Goal: Task Accomplishment & Management: Manage account settings

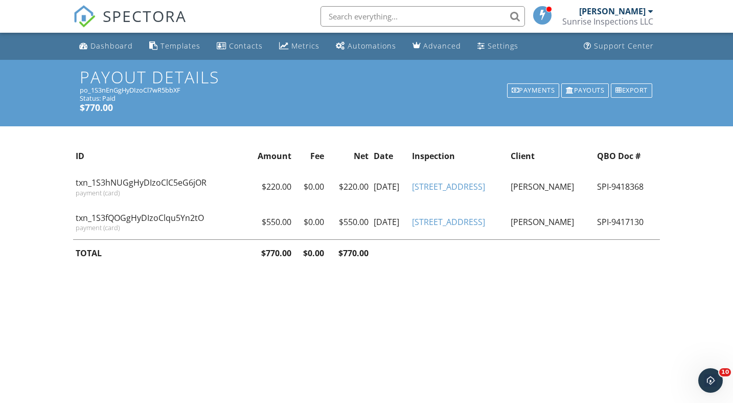
click at [100, 46] on div "Dashboard" at bounding box center [111, 46] width 42 height 10
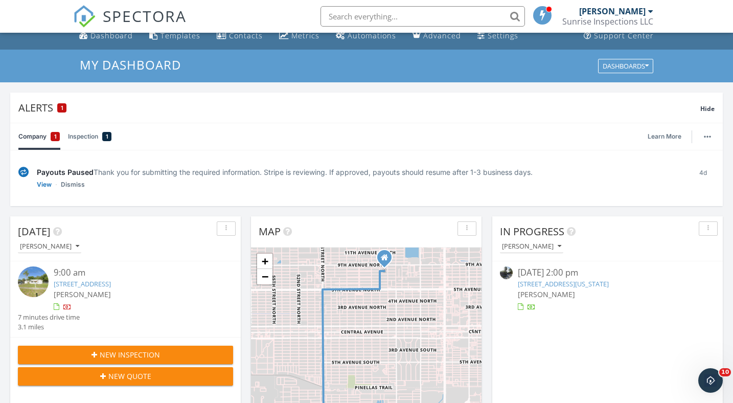
scroll to position [8, 0]
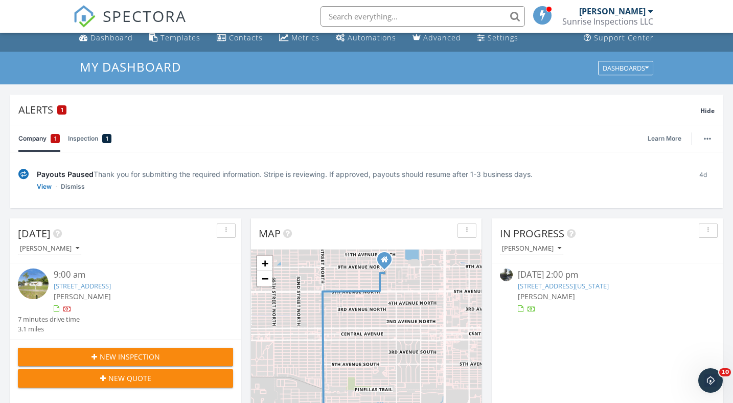
click at [566, 288] on link "832 Florida Ave, Palm Harbor, FL 34683" at bounding box center [563, 285] width 91 height 9
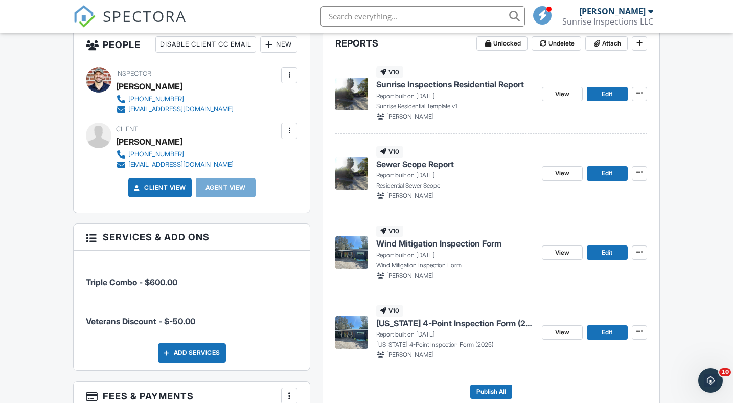
scroll to position [270, 0]
click at [417, 165] on span "Sewer Scope Report" at bounding box center [415, 163] width 78 height 11
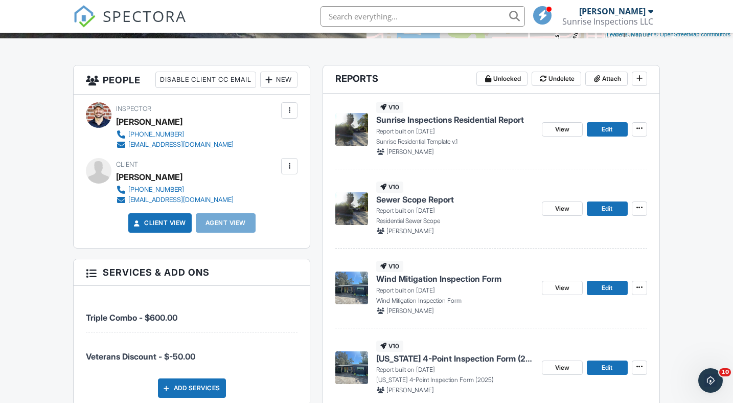
click at [483, 118] on span "Sunrise Inspections Residential Report" at bounding box center [450, 119] width 148 height 11
click at [445, 360] on span "[US_STATE] 4-Point Inspection Form (2025)" at bounding box center [454, 358] width 157 height 11
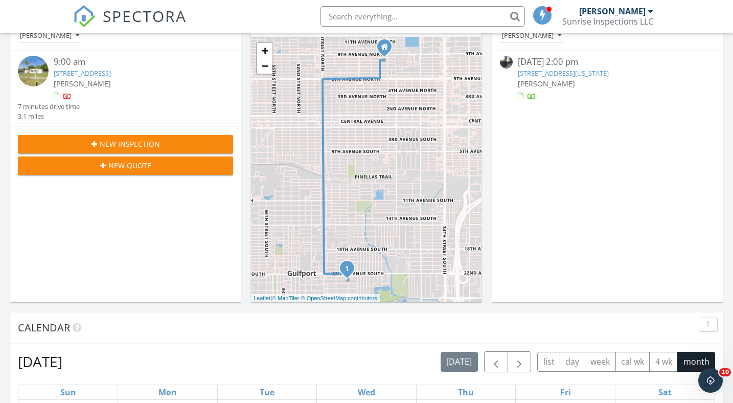
click at [573, 70] on link "[STREET_ADDRESS][US_STATE]" at bounding box center [563, 73] width 91 height 9
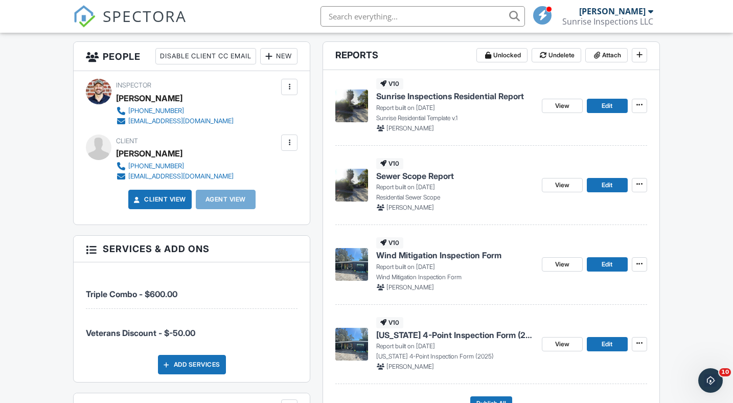
scroll to position [289, 0]
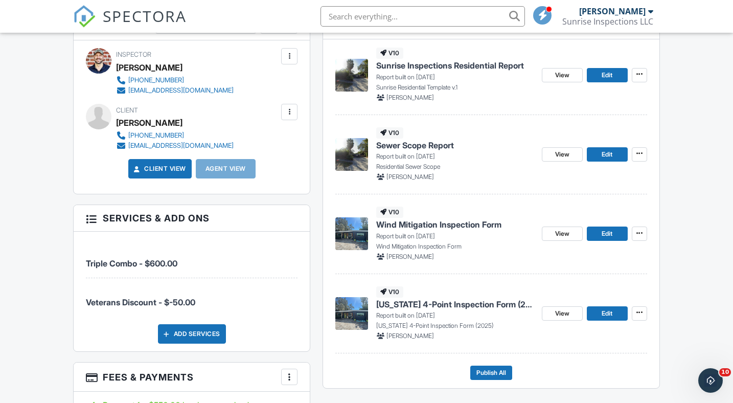
click at [448, 304] on span "[US_STATE] 4-Point Inspection Form (2025)" at bounding box center [454, 304] width 157 height 11
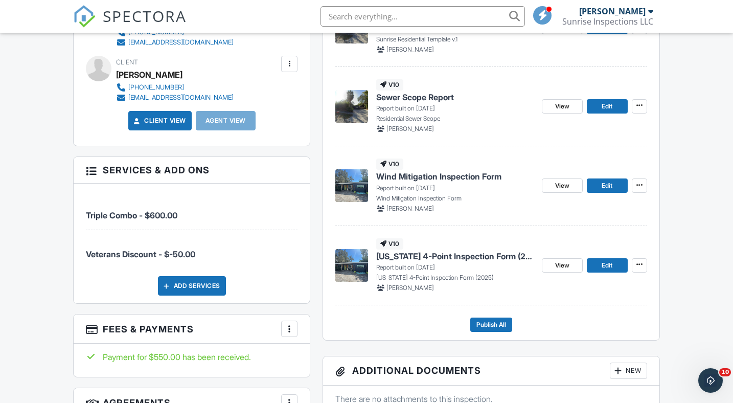
scroll to position [339, 0]
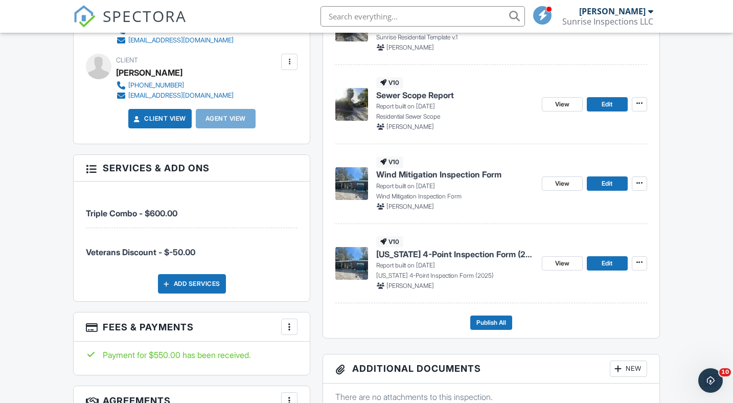
click at [467, 253] on span "[US_STATE] 4-Point Inspection Form (2025)" at bounding box center [454, 253] width 157 height 11
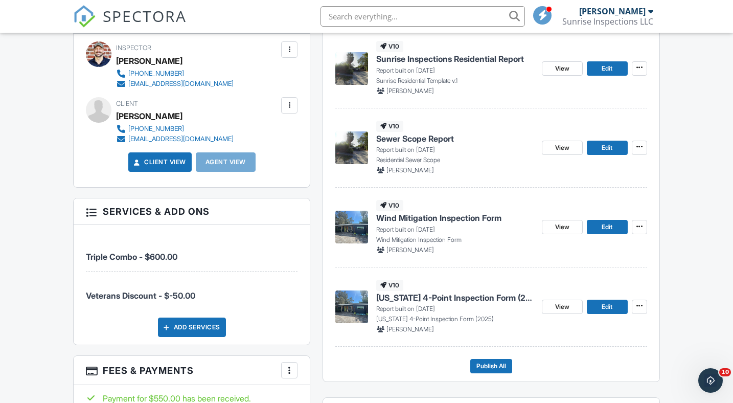
scroll to position [298, 0]
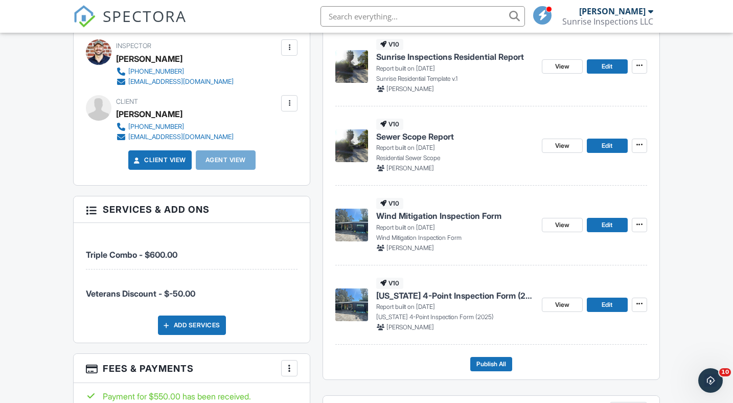
click at [461, 217] on span "Wind Mitigation Inspection Form" at bounding box center [438, 215] width 125 height 11
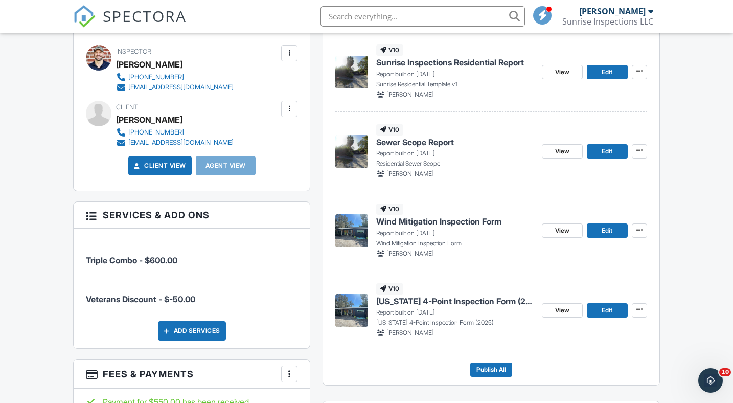
scroll to position [370, 0]
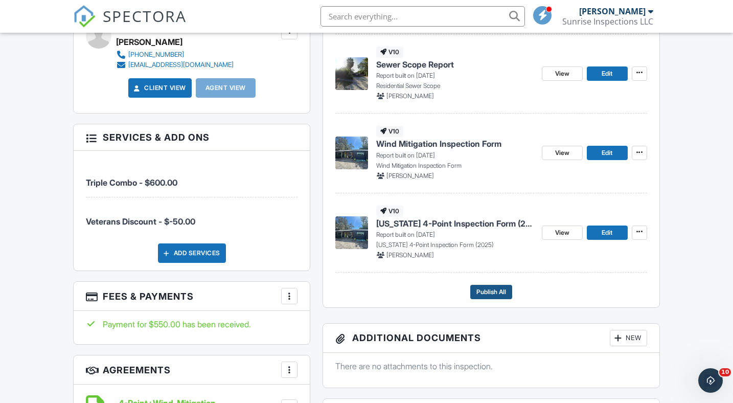
click at [493, 289] on span "Publish All" at bounding box center [491, 292] width 30 height 10
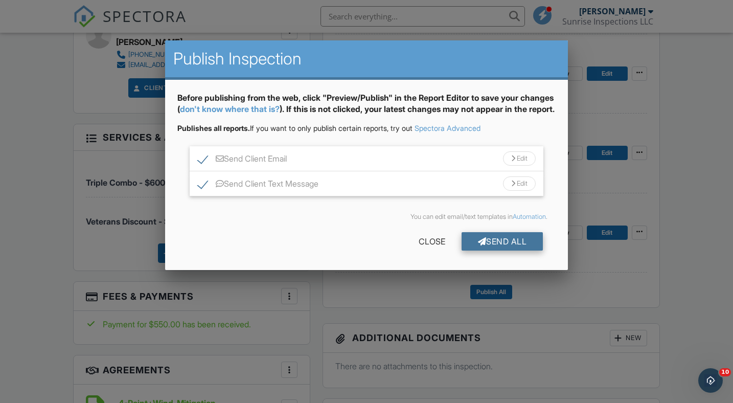
click at [505, 250] on div "Send All" at bounding box center [503, 241] width 82 height 18
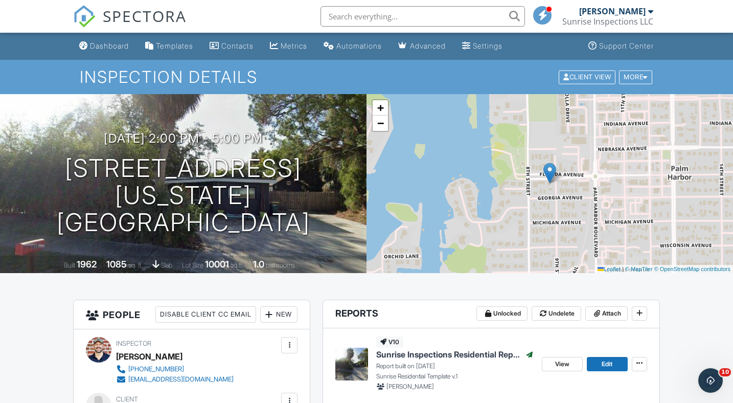
click at [106, 47] on div "Dashboard" at bounding box center [109, 45] width 39 height 9
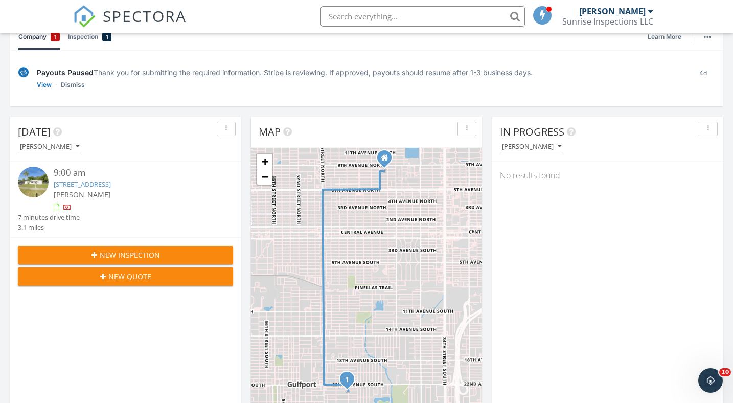
scroll to position [110, 0]
click at [426, 18] on input "text" at bounding box center [423, 16] width 204 height 20
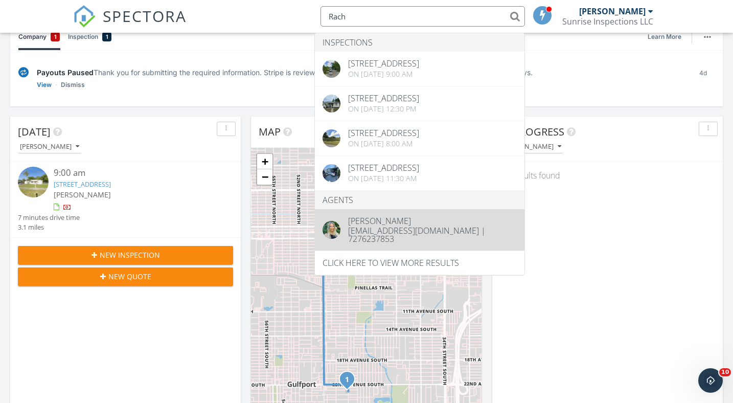
scroll to position [110, 1]
type input "Rach"
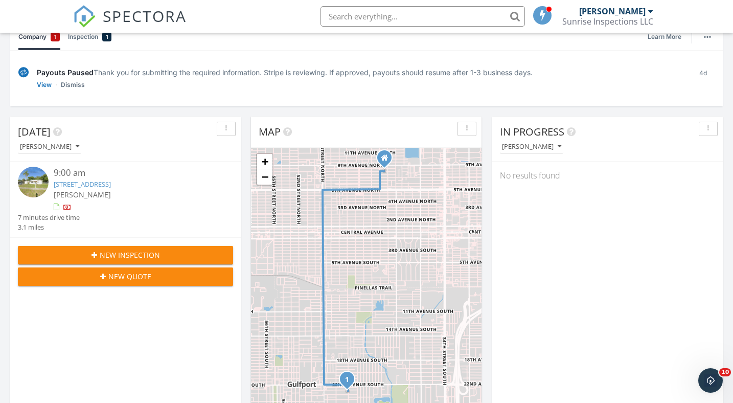
click at [416, 20] on input "text" at bounding box center [423, 16] width 204 height 20
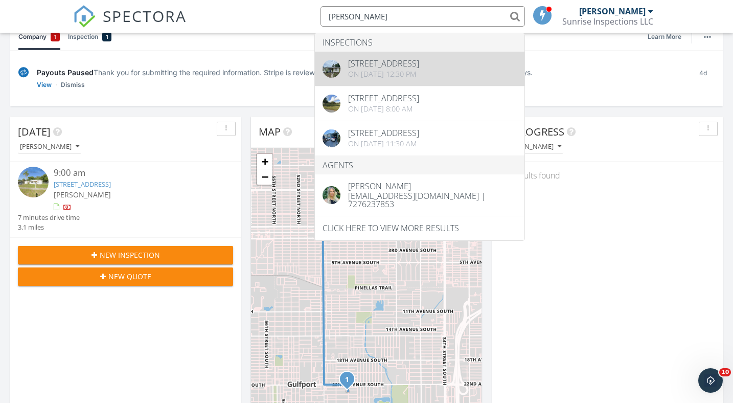
type input "balog"
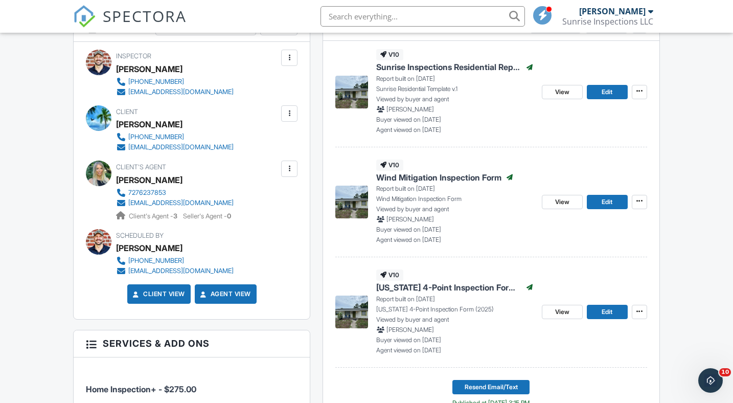
scroll to position [288, 0]
click at [482, 286] on span "[US_STATE] 4-Point Inspection Form (2025)" at bounding box center [448, 286] width 145 height 11
